Goal: Task Accomplishment & Management: Use online tool/utility

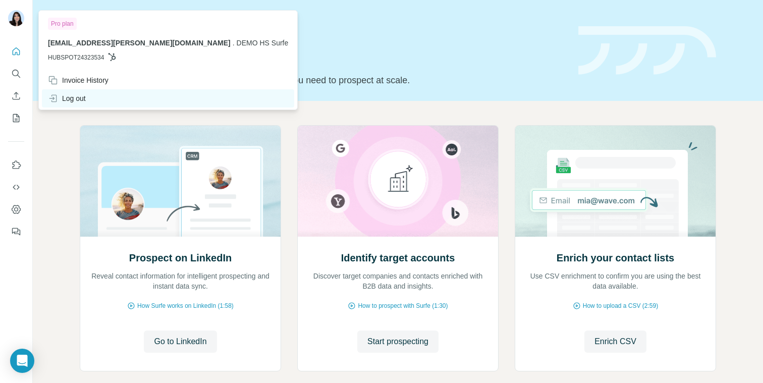
click at [82, 101] on div "Log out" at bounding box center [67, 98] width 38 height 10
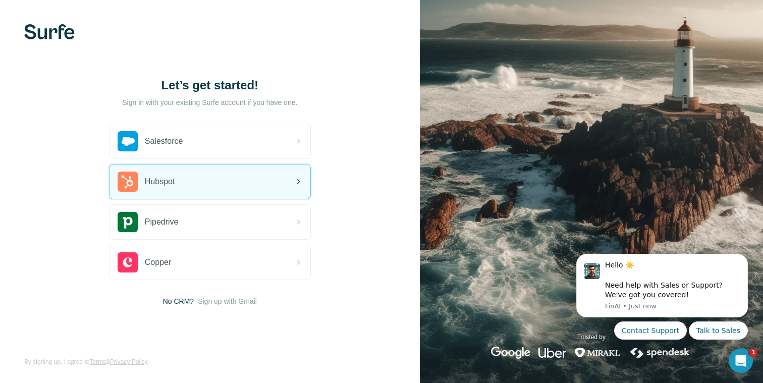
click at [169, 174] on div "Hubspot" at bounding box center [147, 181] width 58 height 20
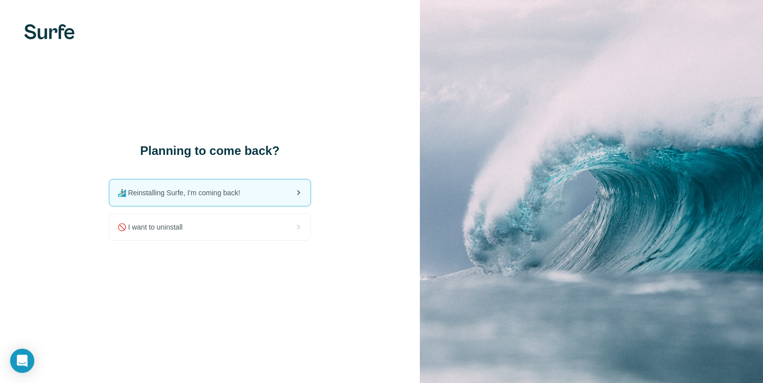
click at [176, 198] on div "🏄🏻‍♂️ Reinstalling Surfe, I'm coming back!" at bounding box center [209, 193] width 201 height 26
